Goal: Task Accomplishment & Management: Use online tool/utility

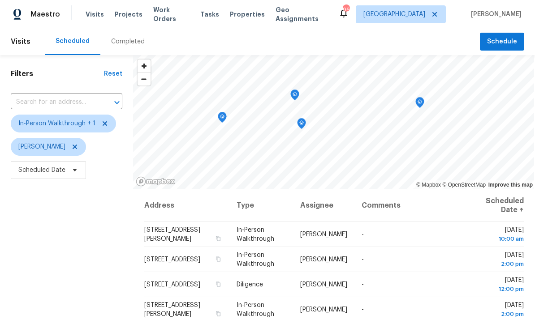
click at [58, 219] on div "Filters Reset ​ In-Person Walkthrough + 1 [PERSON_NAME] Scheduled Date" at bounding box center [66, 252] width 133 height 394
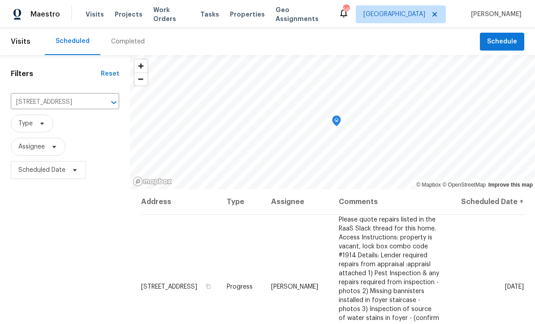
click at [99, 103] on icon "Clear" at bounding box center [101, 102] width 5 height 5
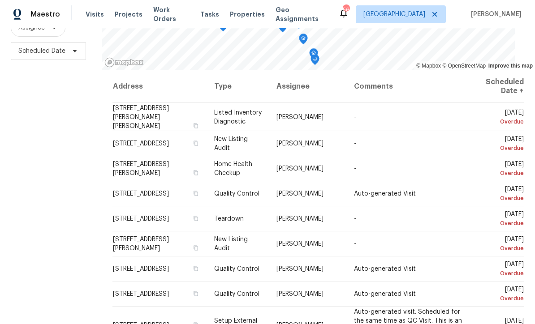
scroll to position [119, 0]
copy span "Tyler Payne"
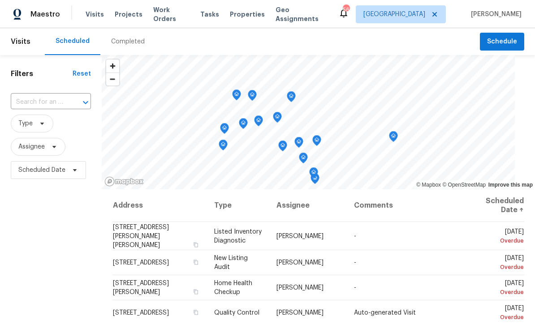
scroll to position [0, 0]
click at [31, 147] on span "Assignee" at bounding box center [31, 147] width 26 height 9
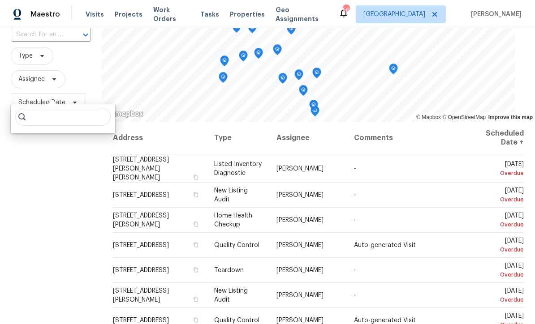
scroll to position [73, 0]
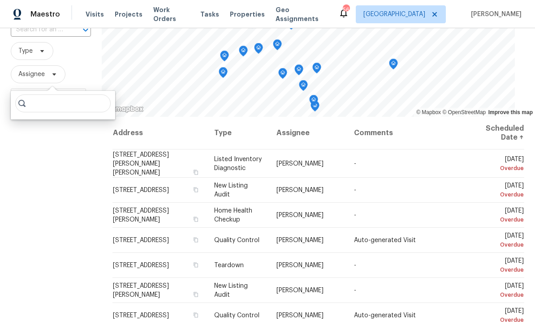
click at [40, 101] on input "search" at bounding box center [62, 104] width 95 height 18
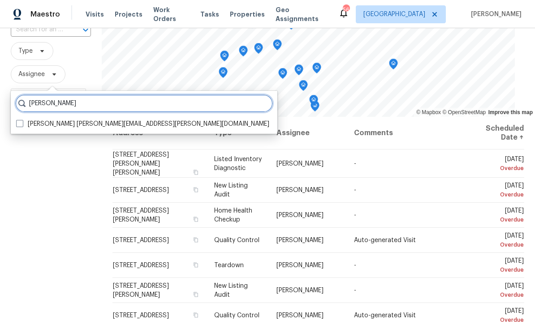
type input "Tyler Payne"
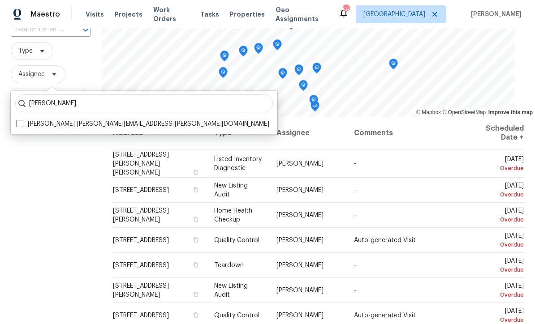
click at [78, 122] on label "Tyler Payne tyler.payne@opendoor.com" at bounding box center [142, 124] width 253 height 9
click at [22, 122] on input "Tyler Payne tyler.payne@opendoor.com" at bounding box center [19, 123] width 6 height 6
checkbox input "true"
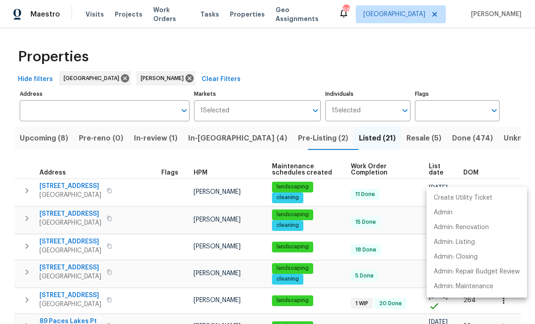
scroll to position [0, 0]
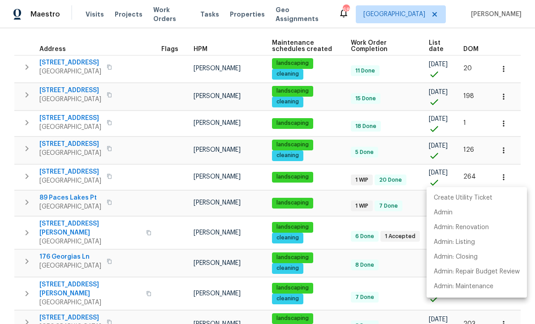
click at [181, 141] on div at bounding box center [267, 162] width 535 height 324
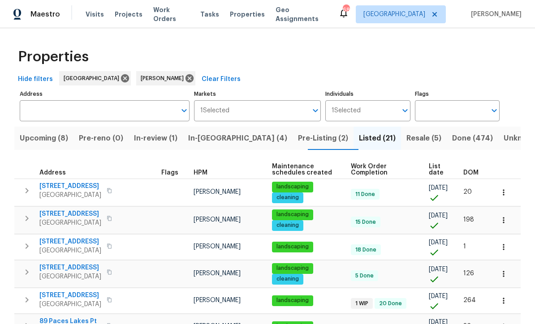
scroll to position [0, 0]
click at [215, 136] on span "In-reno (4)" at bounding box center [237, 138] width 99 height 13
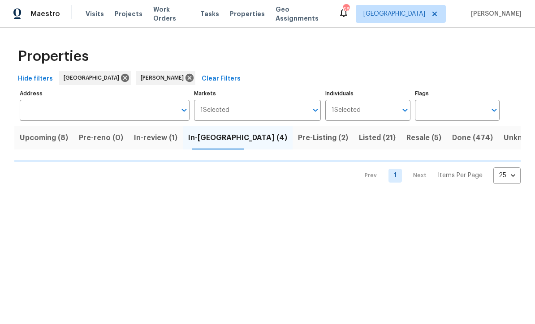
scroll to position [0, 0]
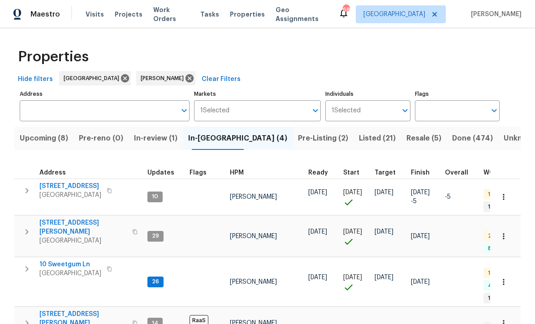
click at [59, 260] on span "10 Sweetgum Ln" at bounding box center [70, 264] width 62 height 9
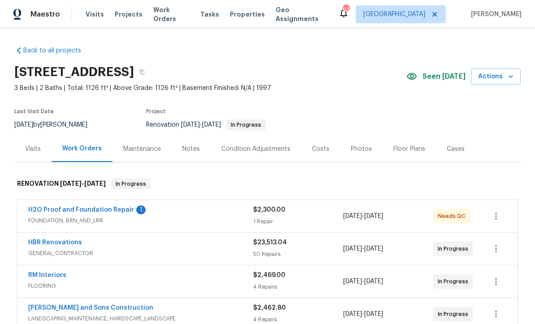
click at [63, 211] on link "H2O Proof and Foundation Repair" at bounding box center [81, 210] width 106 height 6
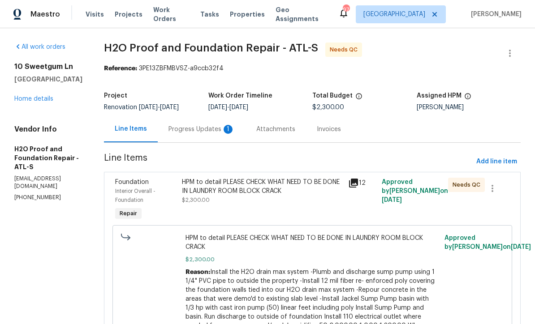
click at [169, 125] on div "Progress Updates 1" at bounding box center [202, 129] width 66 height 9
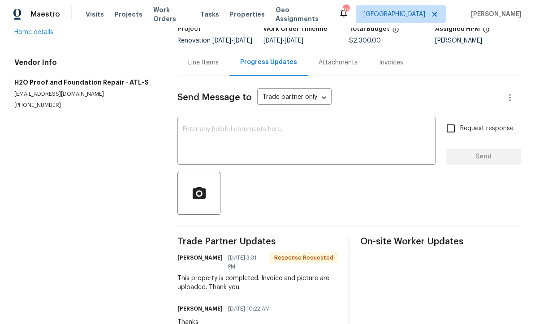
scroll to position [21, 0]
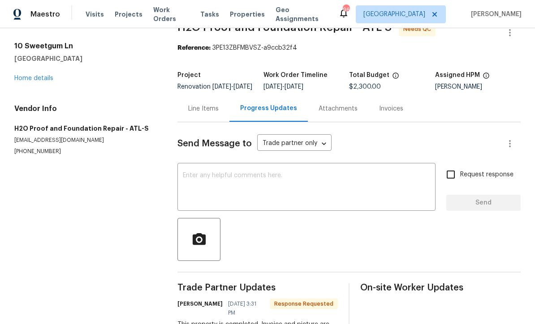
click at [200, 113] on div "Line Items" at bounding box center [203, 108] width 30 height 9
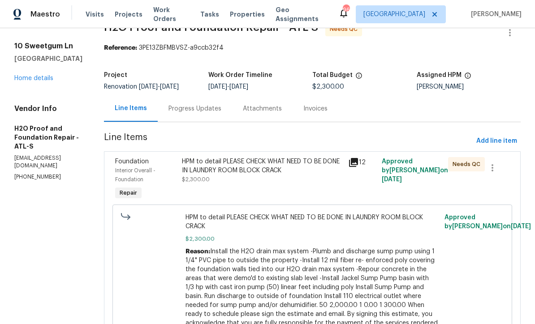
click at [204, 177] on div "HPM to detail PLEASE CHECK WHAT NEED TO BE DONE IN LAUNDRY ROOM BLOCK CRACK $2,…" at bounding box center [262, 170] width 161 height 27
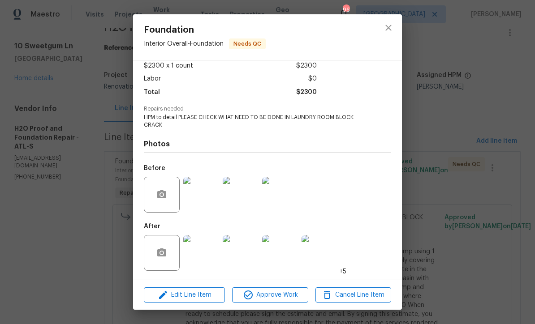
scroll to position [53, 0]
click at [203, 250] on img at bounding box center [201, 253] width 36 height 36
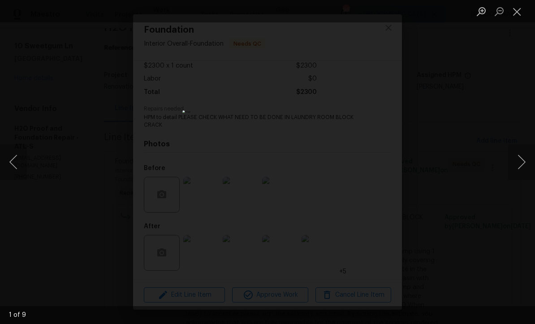
click at [519, 163] on button "Next image" at bounding box center [521, 162] width 27 height 36
click at [521, 163] on button "Next image" at bounding box center [521, 162] width 27 height 36
click at [522, 163] on button "Next image" at bounding box center [521, 162] width 27 height 36
click at [523, 159] on button "Next image" at bounding box center [521, 162] width 27 height 36
click at [521, 162] on button "Next image" at bounding box center [521, 162] width 27 height 36
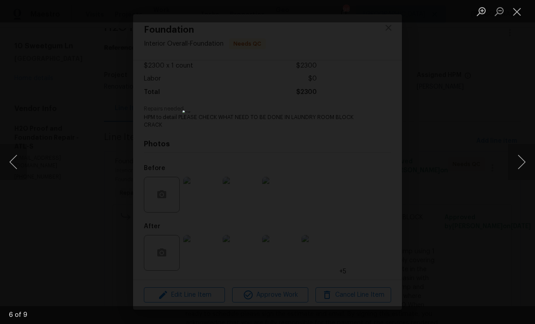
click at [524, 158] on button "Next image" at bounding box center [521, 162] width 27 height 36
click at [16, 163] on button "Previous image" at bounding box center [13, 162] width 27 height 36
click at [517, 12] on button "Close lightbox" at bounding box center [517, 12] width 18 height 16
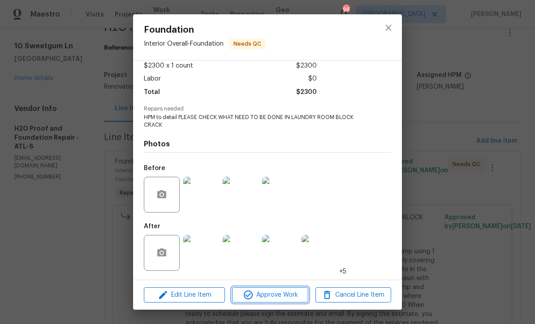
click at [268, 294] on span "Approve Work" at bounding box center [270, 295] width 70 height 11
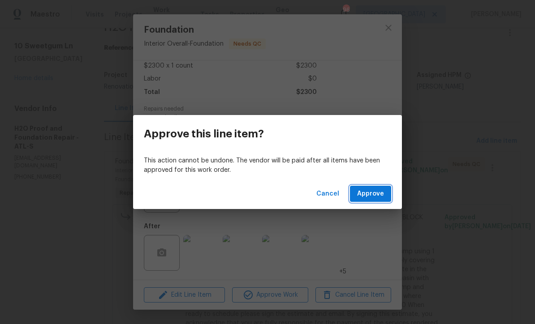
click at [371, 195] on span "Approve" at bounding box center [370, 194] width 27 height 11
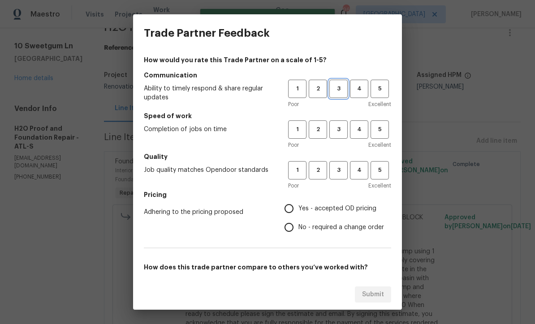
click at [336, 90] on span "3" at bounding box center [338, 89] width 17 height 10
click at [337, 127] on span "3" at bounding box center [338, 130] width 17 height 10
click at [336, 168] on span "3" at bounding box center [338, 170] width 17 height 10
click at [290, 206] on input "Yes - accepted OD pricing" at bounding box center [289, 208] width 19 height 19
radio input "true"
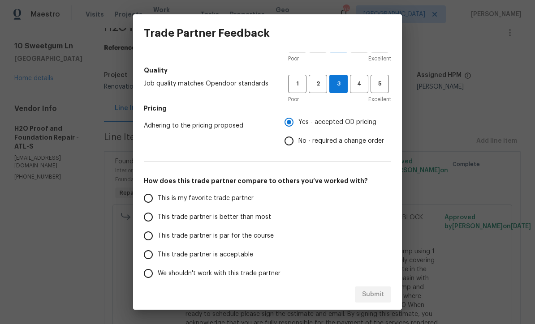
scroll to position [91, 0]
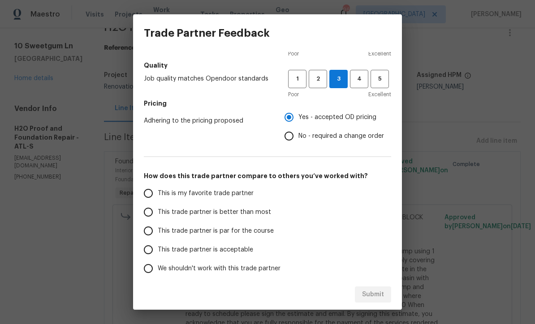
click at [148, 231] on input "This trade partner is par for the course" at bounding box center [148, 231] width 19 height 19
click at [376, 291] on span "Submit" at bounding box center [373, 295] width 22 height 11
radio input "true"
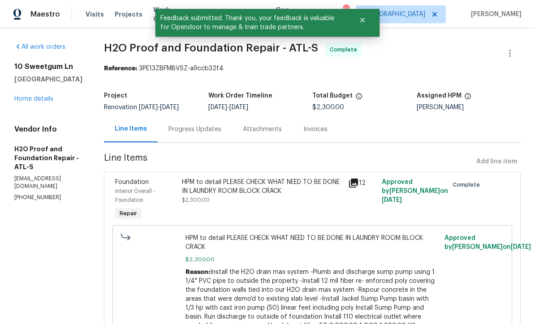
scroll to position [0, 0]
click at [169, 130] on div "Progress Updates" at bounding box center [195, 129] width 53 height 9
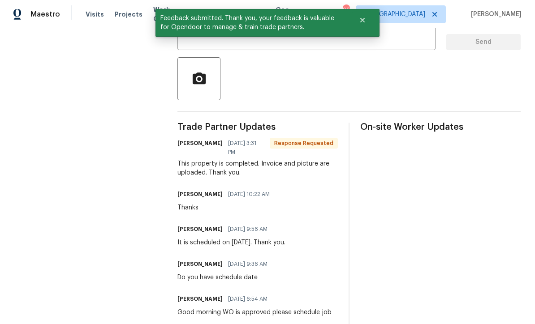
scroll to position [195, 0]
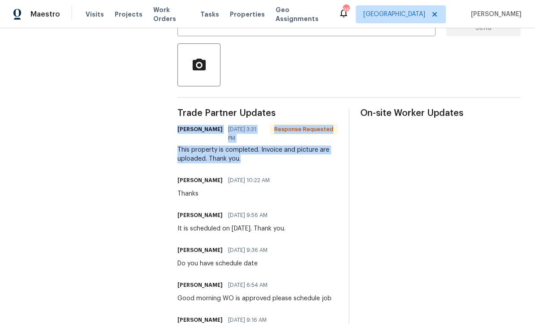
copy div "[PERSON_NAME] [DATE] 3:31 PM Response Requested This property is completed. Inv…"
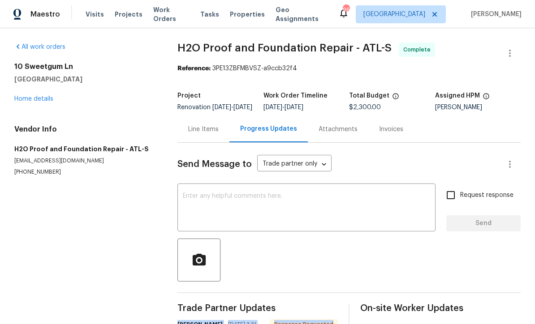
scroll to position [0, 0]
click at [31, 99] on link "Home details" at bounding box center [33, 99] width 39 height 6
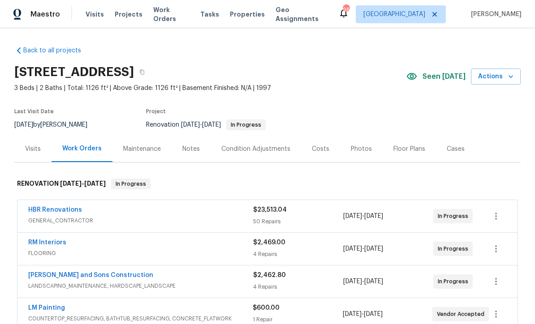
click at [189, 151] on div "Notes" at bounding box center [190, 149] width 17 height 9
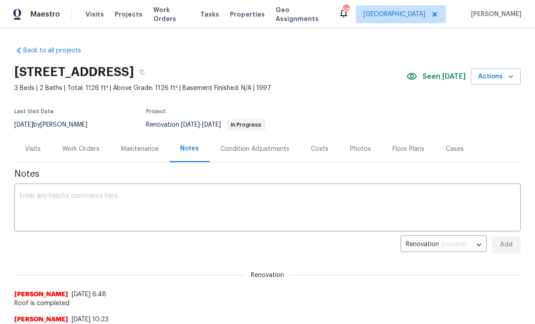
click at [27, 198] on textarea at bounding box center [268, 208] width 496 height 31
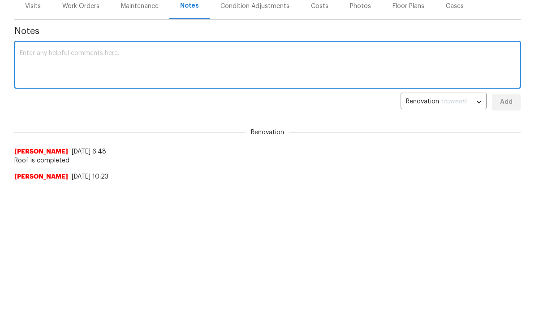
click at [23, 193] on textarea at bounding box center [268, 208] width 496 height 31
paste textarea "[PERSON_NAME] [DATE] 3:31 PM Response Requested This property is completed. Inv…"
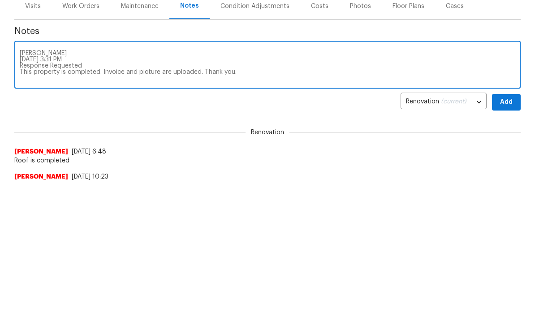
type textarea "[PERSON_NAME] [DATE] 3:31 PM Response Requested This property is completed. Inv…"
click at [513, 240] on span "Add" at bounding box center [506, 245] width 14 height 11
